Goal: Transaction & Acquisition: Purchase product/service

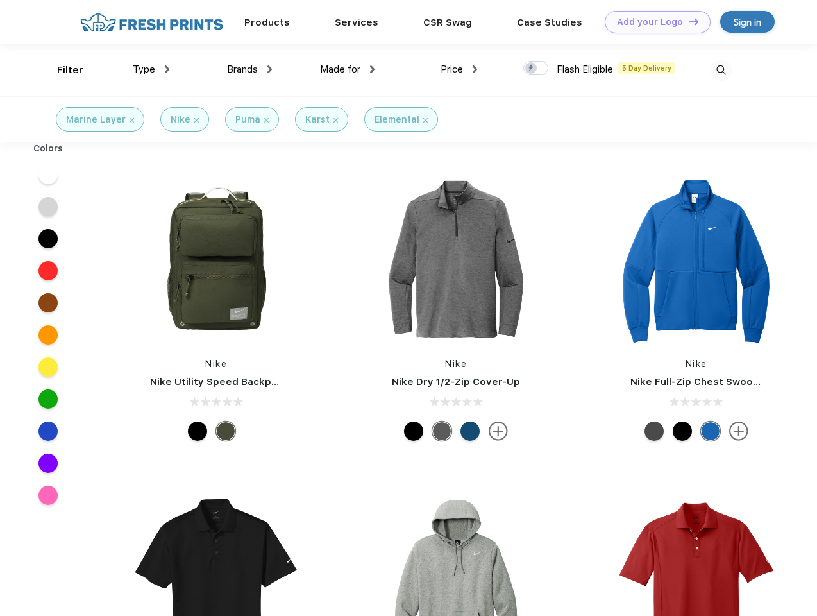
click at [653, 22] on link "Add your Logo Design Tool" at bounding box center [658, 22] width 106 height 22
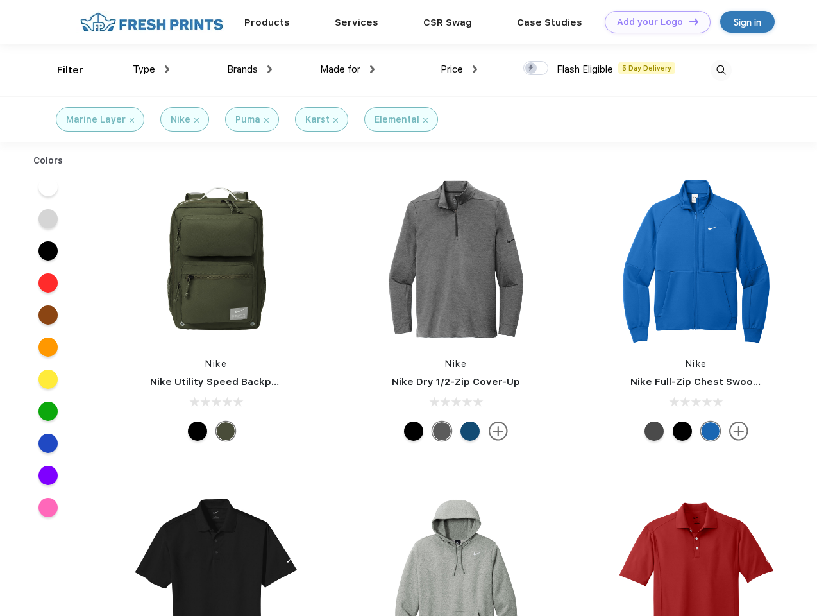
click at [0, 0] on div "Design Tool" at bounding box center [0, 0] width 0 height 0
click at [688, 21] on link "Add your Logo Design Tool" at bounding box center [658, 22] width 106 height 22
click at [62, 70] on div "Filter" at bounding box center [70, 70] width 26 height 15
click at [151, 69] on span "Type" at bounding box center [144, 70] width 22 height 12
click at [250, 69] on span "Brands" at bounding box center [242, 70] width 31 height 12
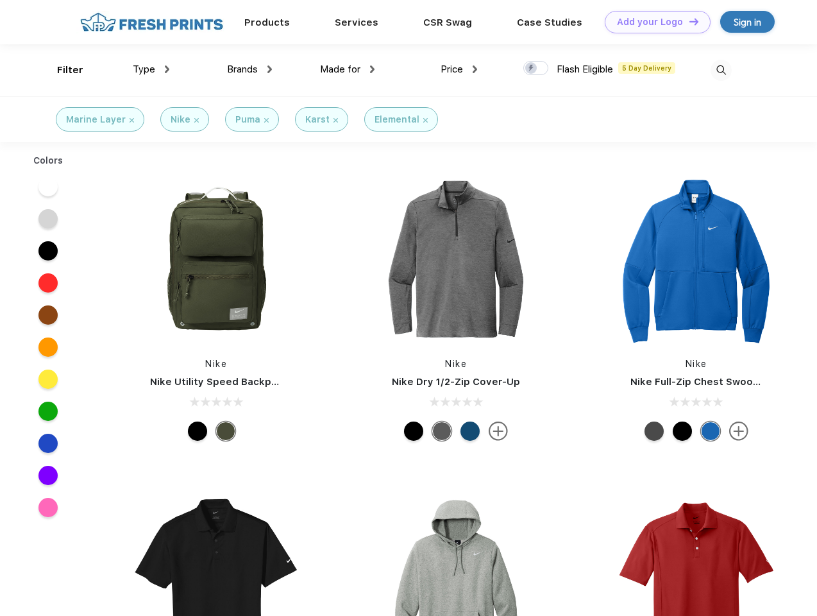
click at [348, 69] on span "Made for" at bounding box center [340, 70] width 40 height 12
click at [459, 69] on span "Price" at bounding box center [452, 70] width 22 height 12
click at [536, 69] on div at bounding box center [536, 68] width 25 height 14
click at [532, 69] on input "checkbox" at bounding box center [528, 64] width 8 height 8
click at [721, 70] on img at bounding box center [721, 70] width 21 height 21
